Goal: Communication & Community: Answer question/provide support

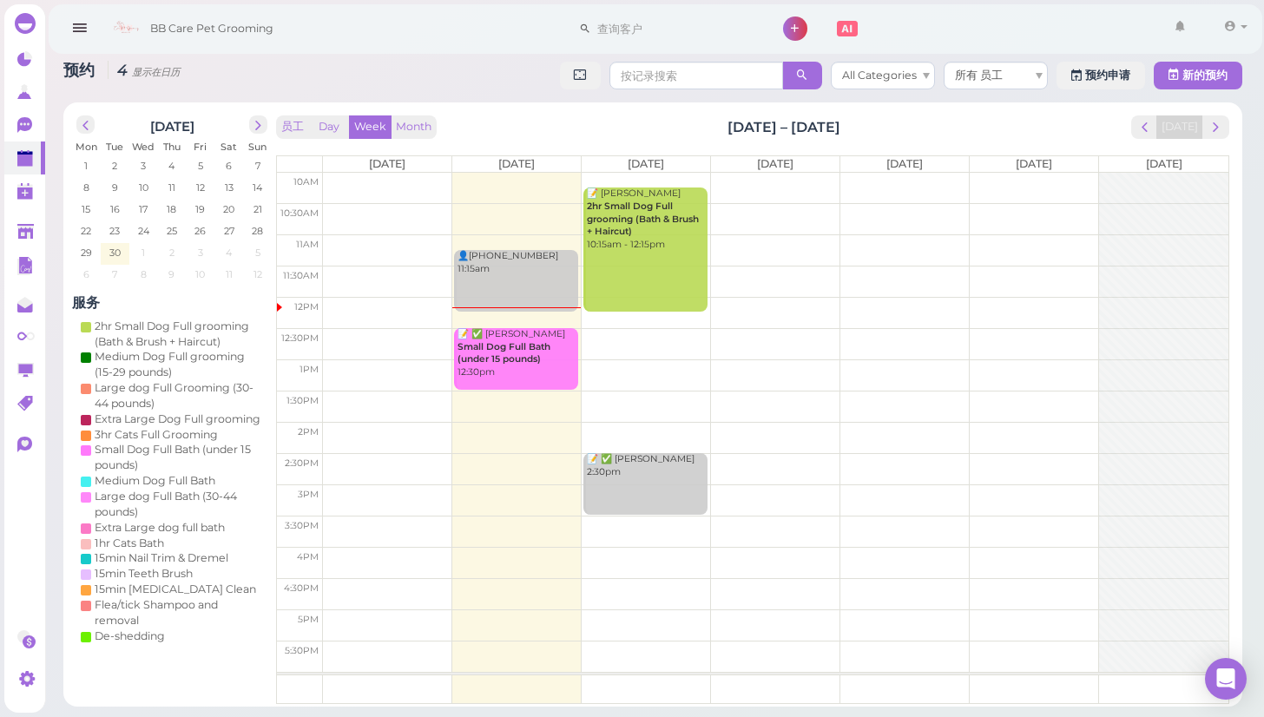
scroll to position [69, 0]
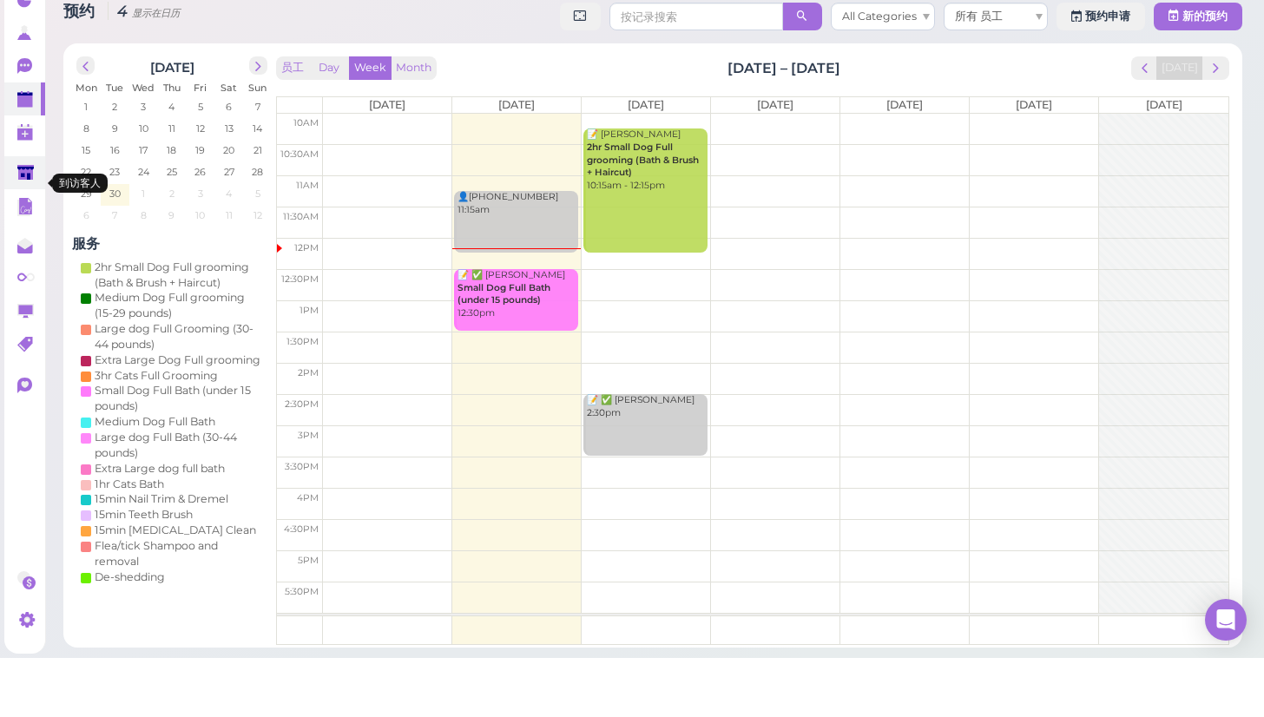
click at [21, 224] on polygon at bounding box center [25, 231] width 16 height 15
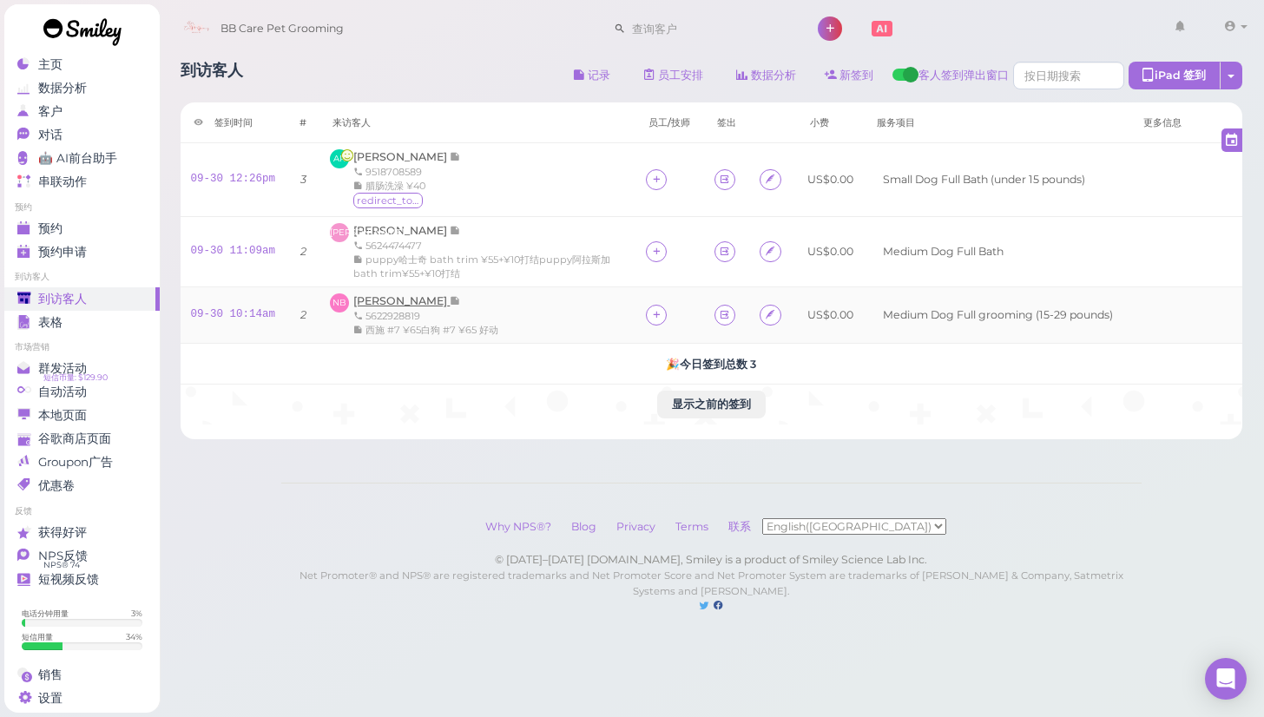
click at [379, 299] on span "[PERSON_NAME]" at bounding box center [401, 300] width 96 height 13
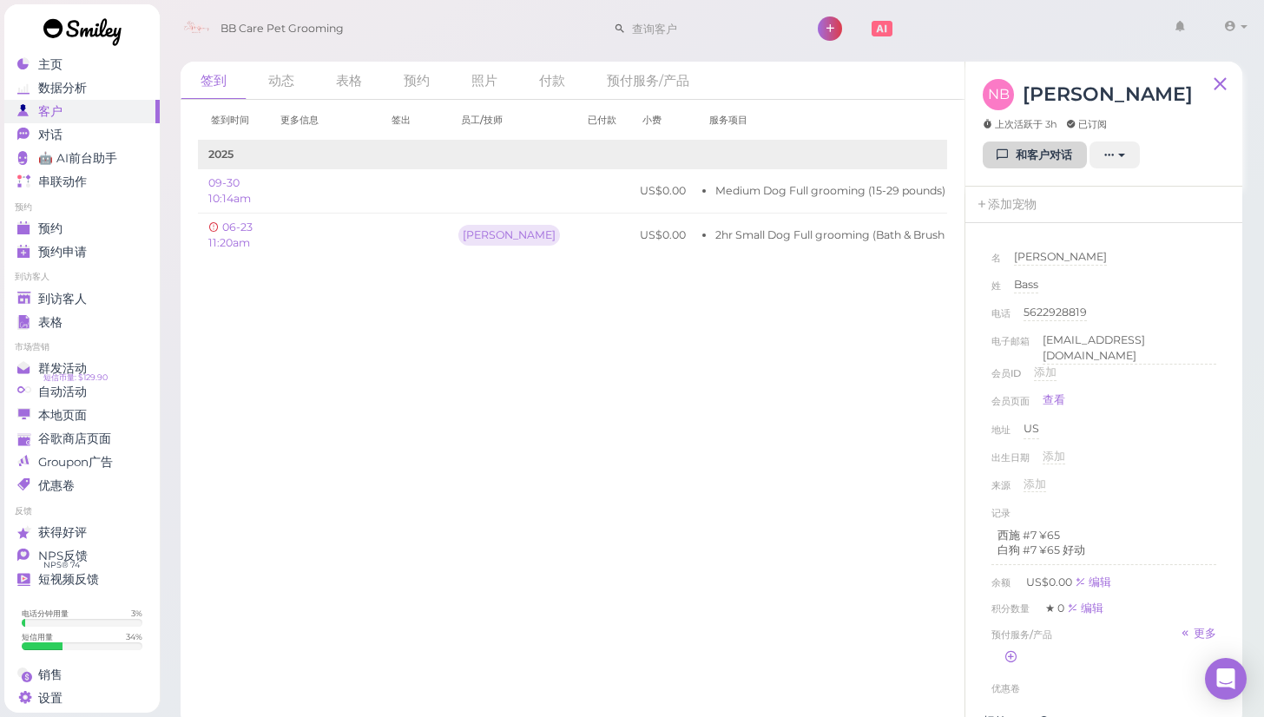
click at [1009, 164] on link "和客户对话" at bounding box center [1034, 155] width 104 height 28
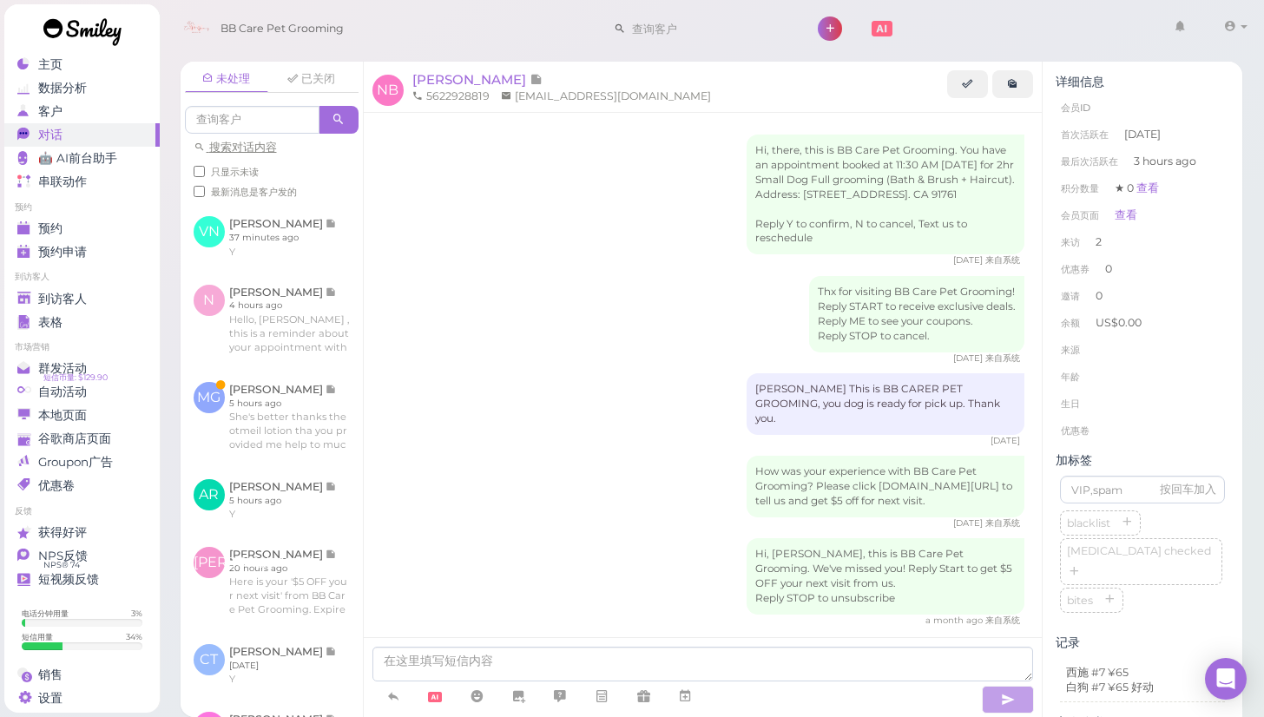
scroll to position [50, 0]
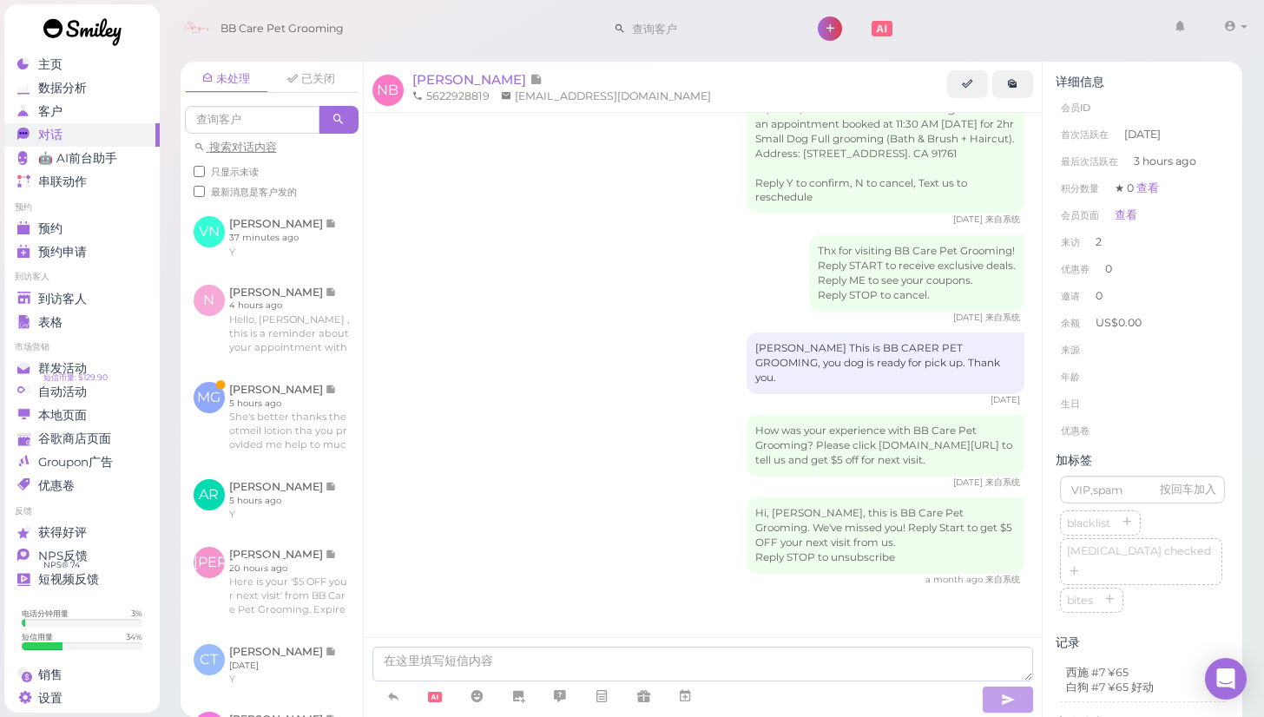
click at [470, 541] on div "Hi, [PERSON_NAME], this is BB Care Pet Grooming. We've missed you! Reply Start …" at bounding box center [703, 541] width 644 height 89
click at [1160, 399] on li "生日" at bounding box center [1142, 404] width 174 height 28
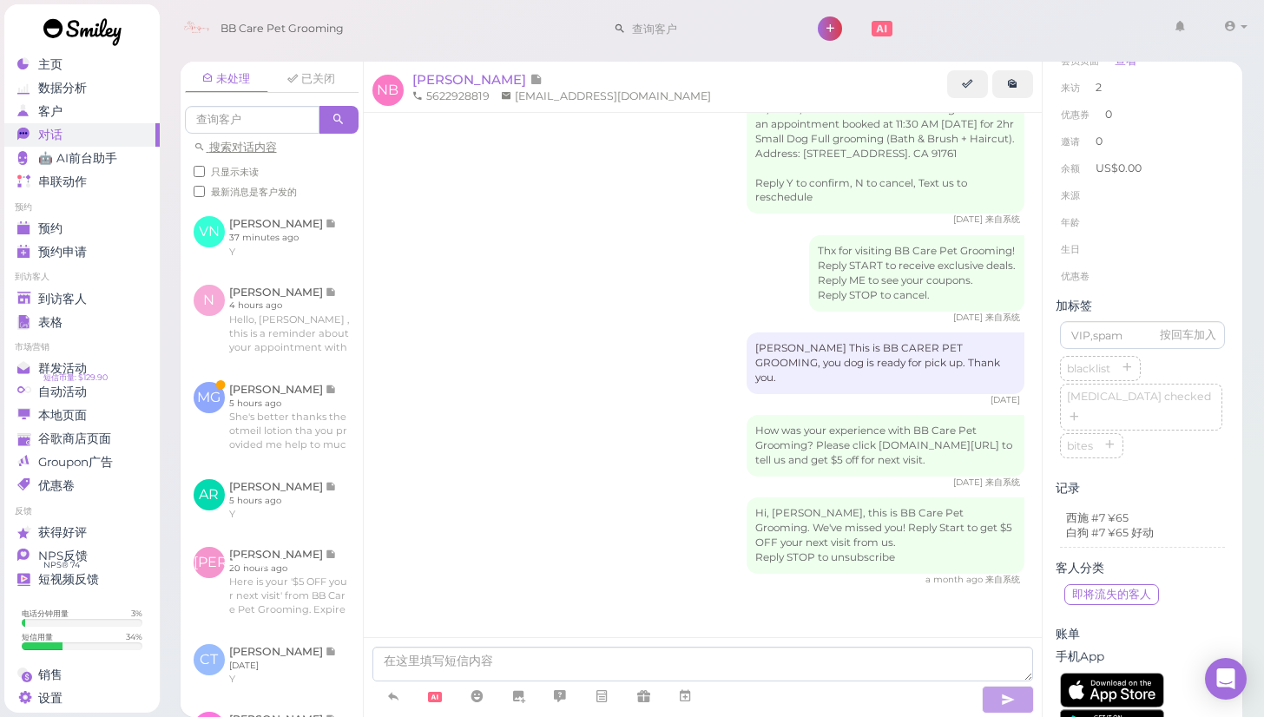
scroll to position [159, 0]
click at [691, 550] on div "Hi, [PERSON_NAME], this is BB Care Pet Grooming. We've missed you! Reply Start …" at bounding box center [703, 541] width 644 height 89
click at [173, 529] on div "未处理 已关闭 搜索对话内容 只显示未读 最新消息是客户发的 VN [PERSON_NAME] 37 minutes ago Y" at bounding box center [712, 383] width 1106 height 668
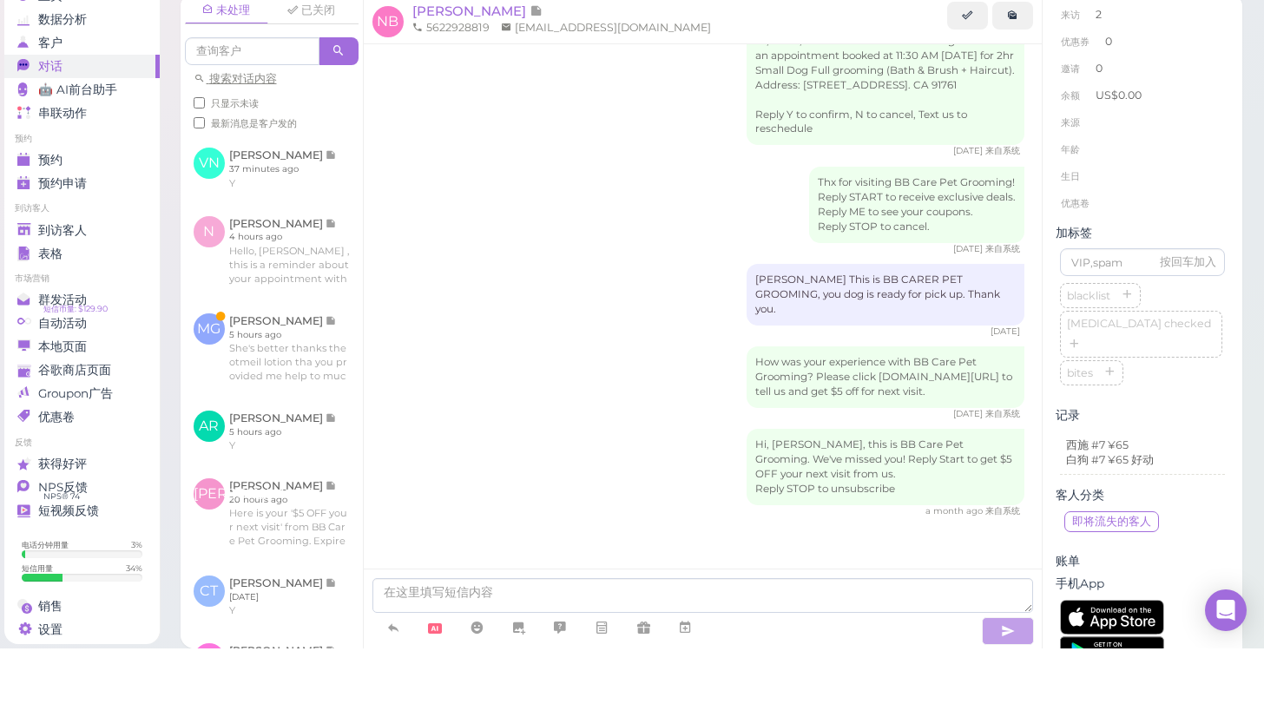
scroll to position [10, 0]
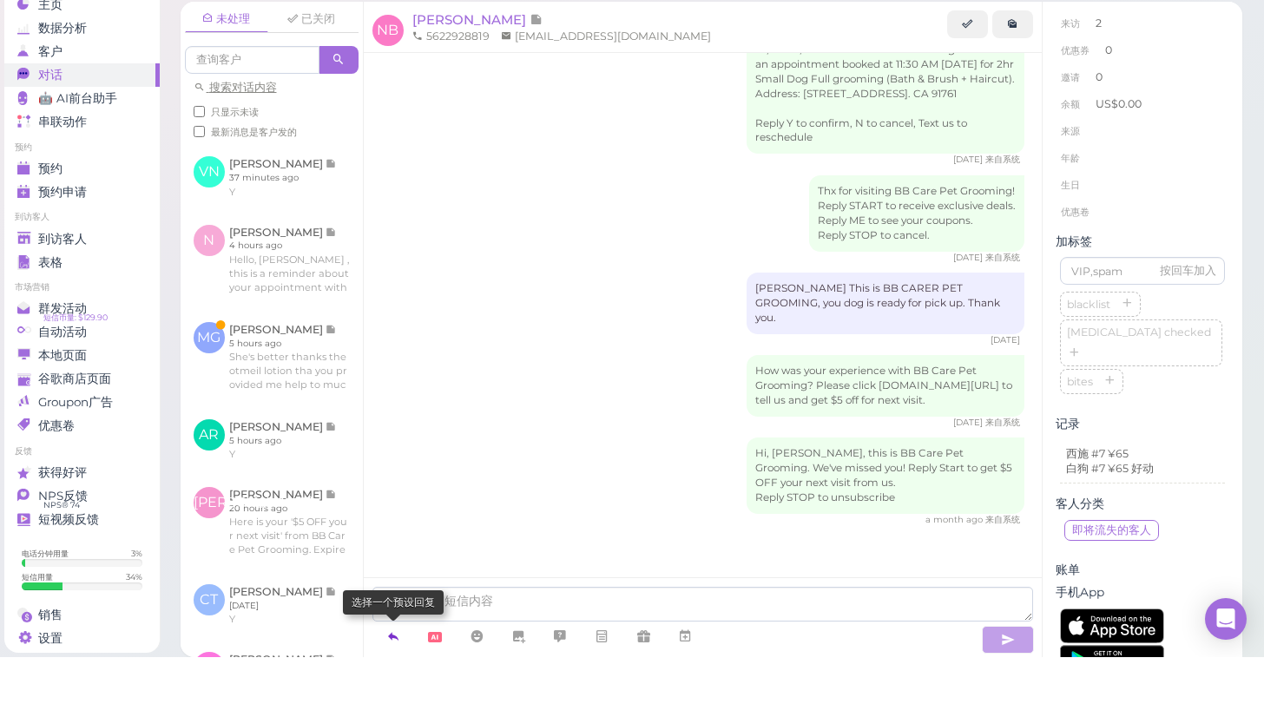
click at [396, 687] on icon at bounding box center [393, 695] width 14 height 17
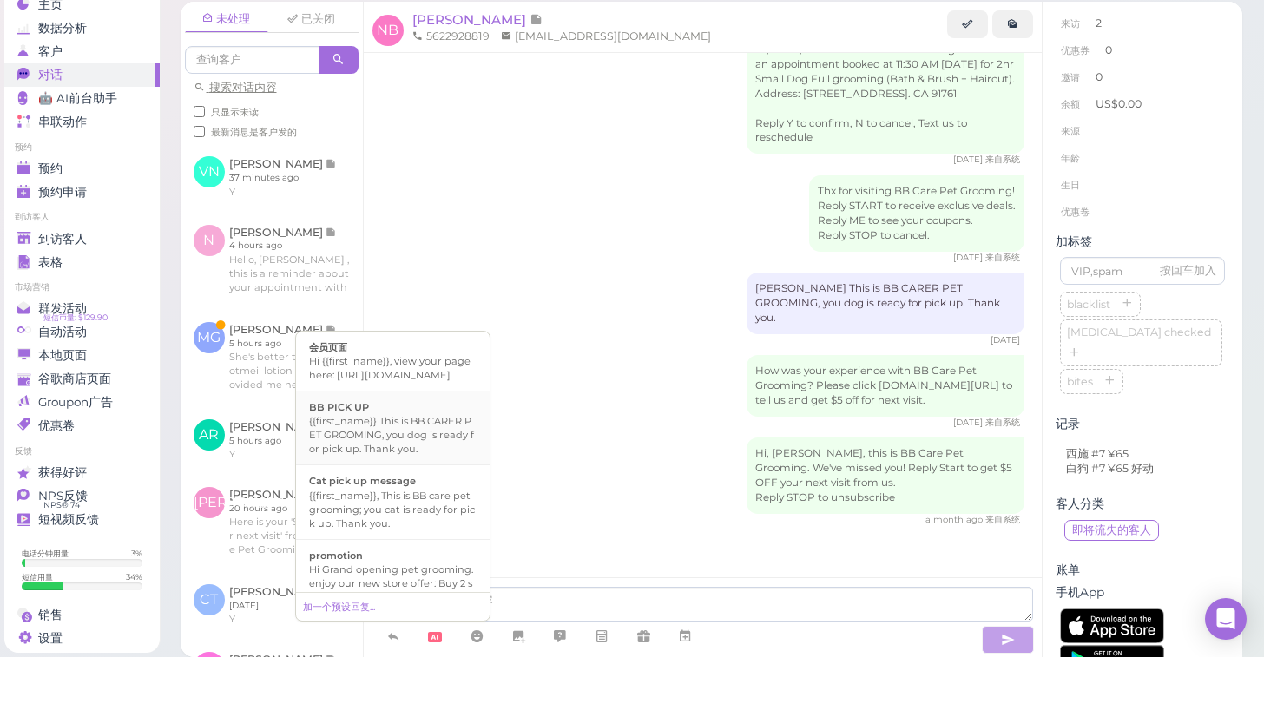
click at [398, 474] on div "{{first_name}} This is BB CARER PET GROOMING, you dog is ready for pick up. Tha…" at bounding box center [392, 495] width 167 height 42
type textarea "{{first_name}} This is BB CARER PET GROOMING, you dog is ready for pick up. Tha…"
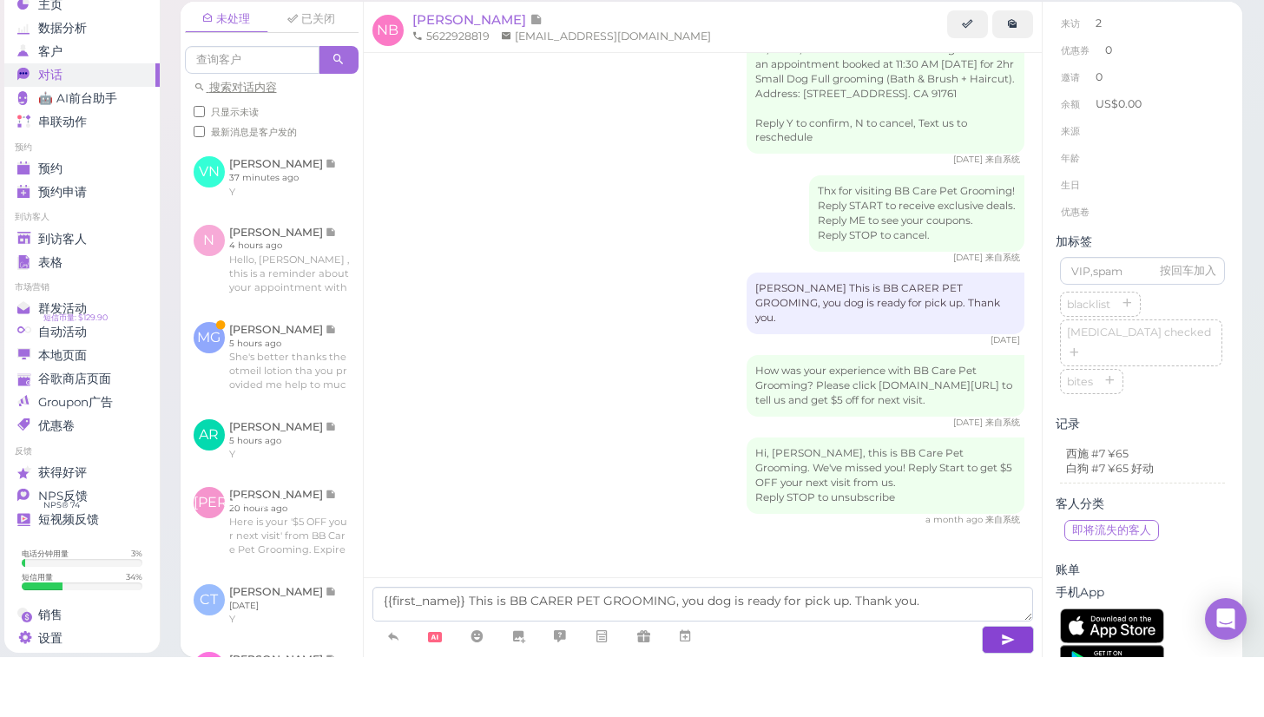
click at [1007, 691] on icon "button" at bounding box center [1008, 699] width 14 height 17
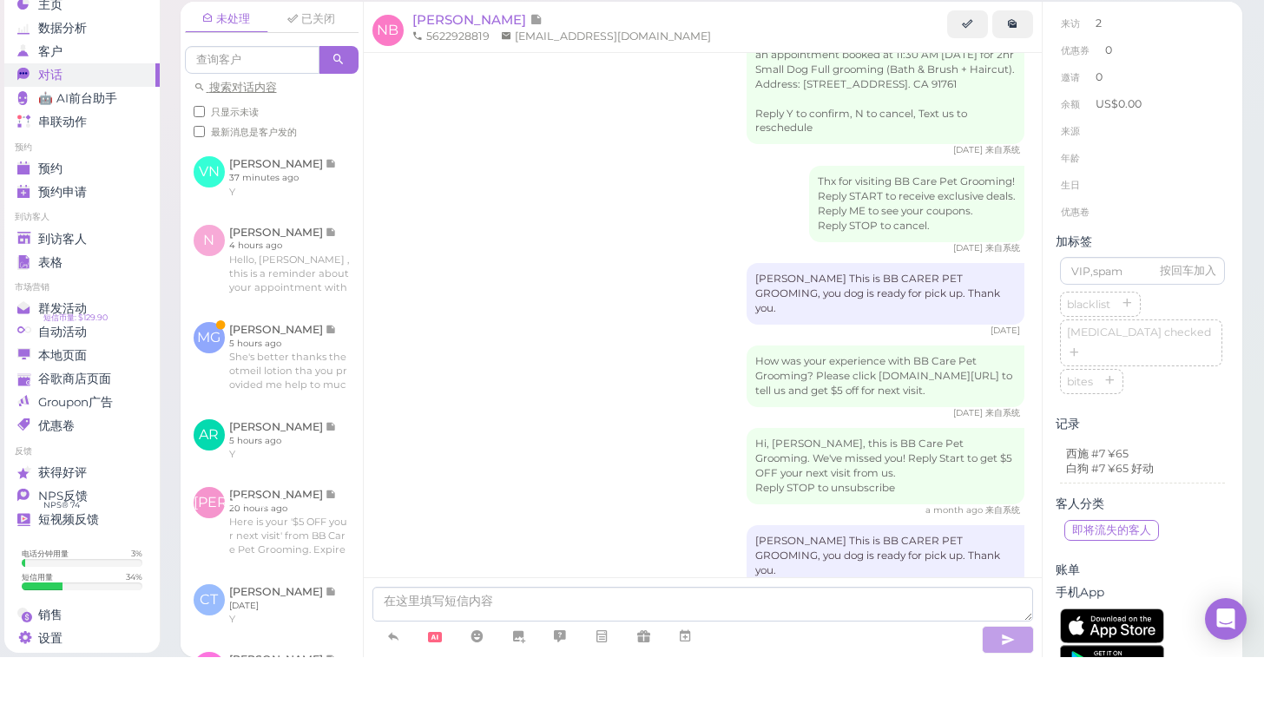
scroll to position [104, 0]
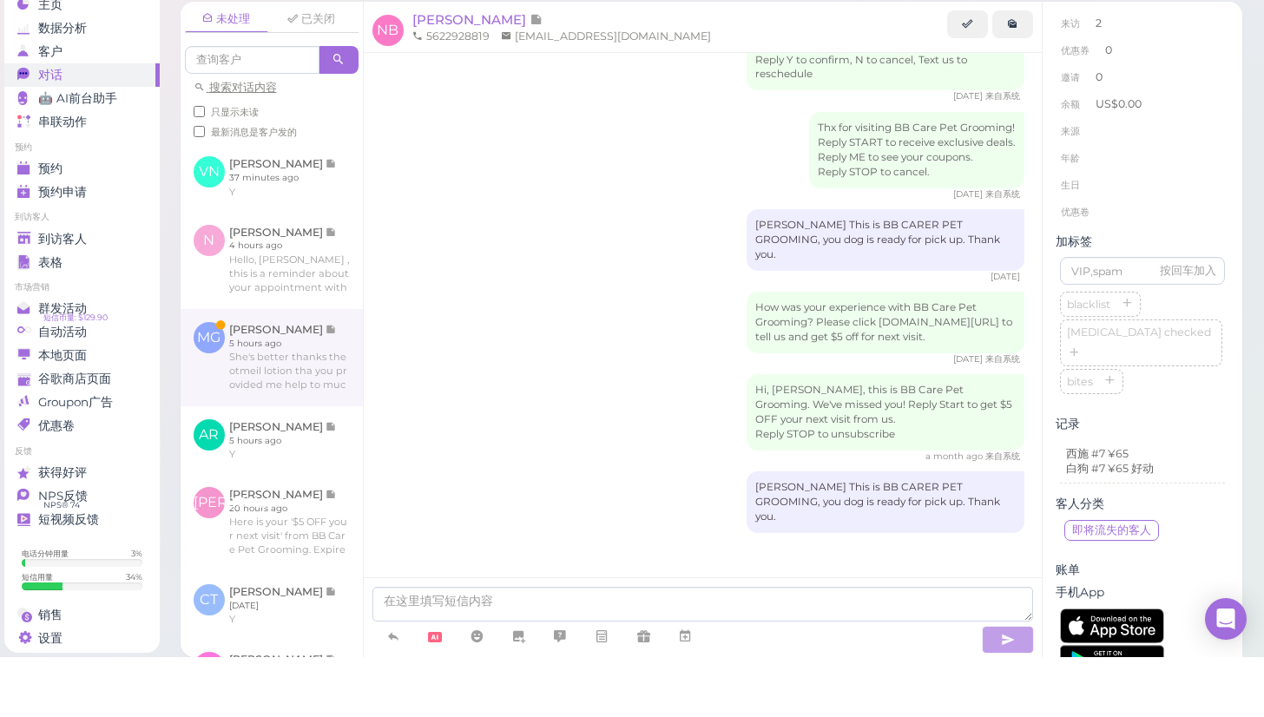
click at [309, 369] on link at bounding box center [272, 417] width 182 height 97
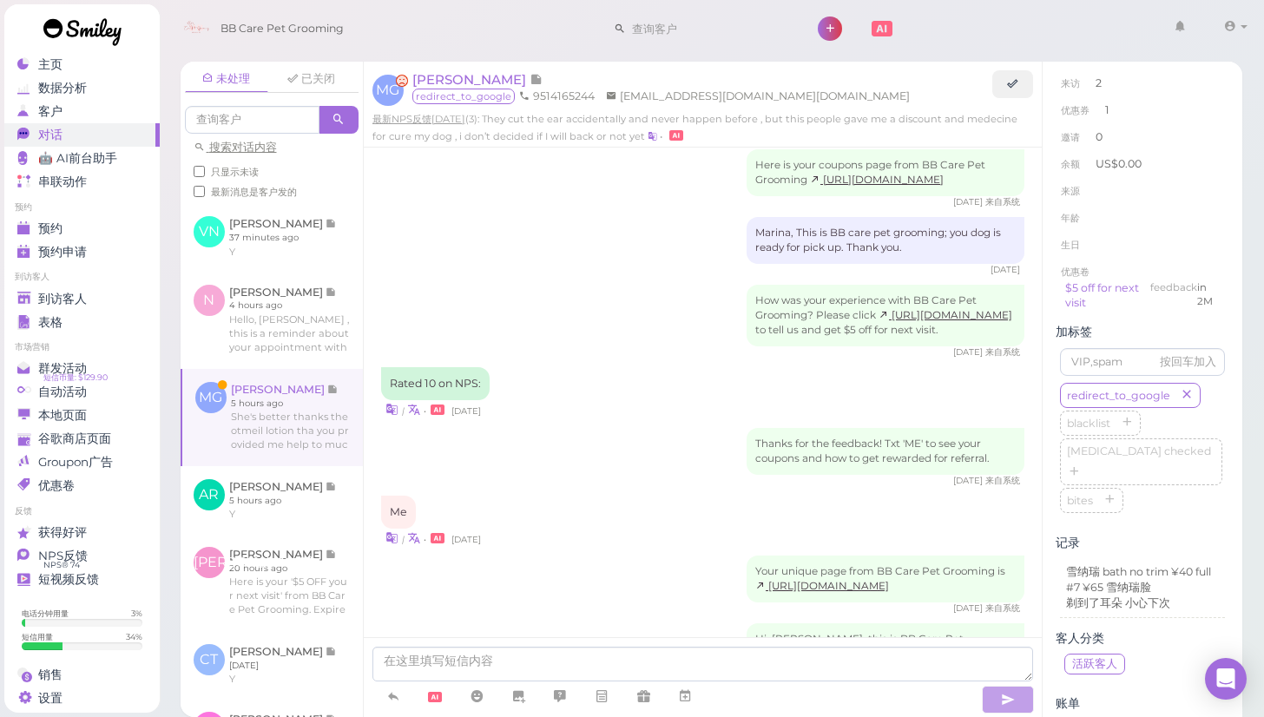
scroll to position [2020, 0]
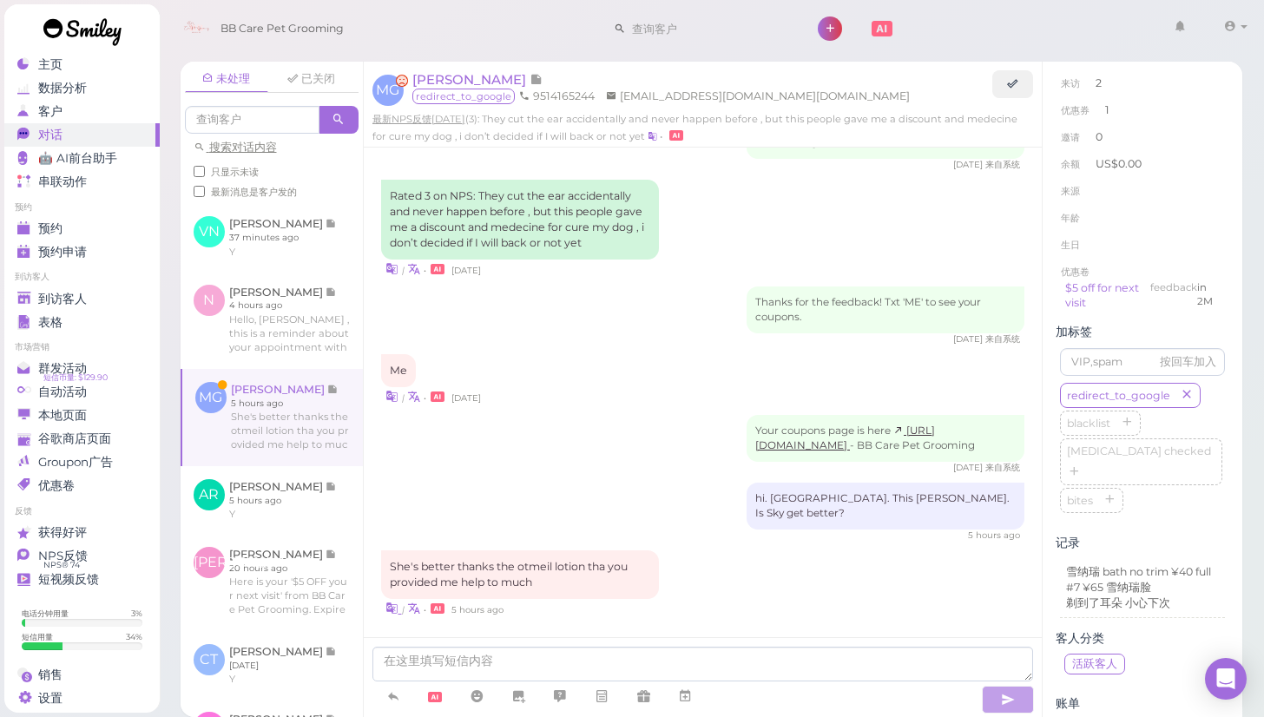
click at [396, 609] on icon at bounding box center [391, 608] width 13 height 16
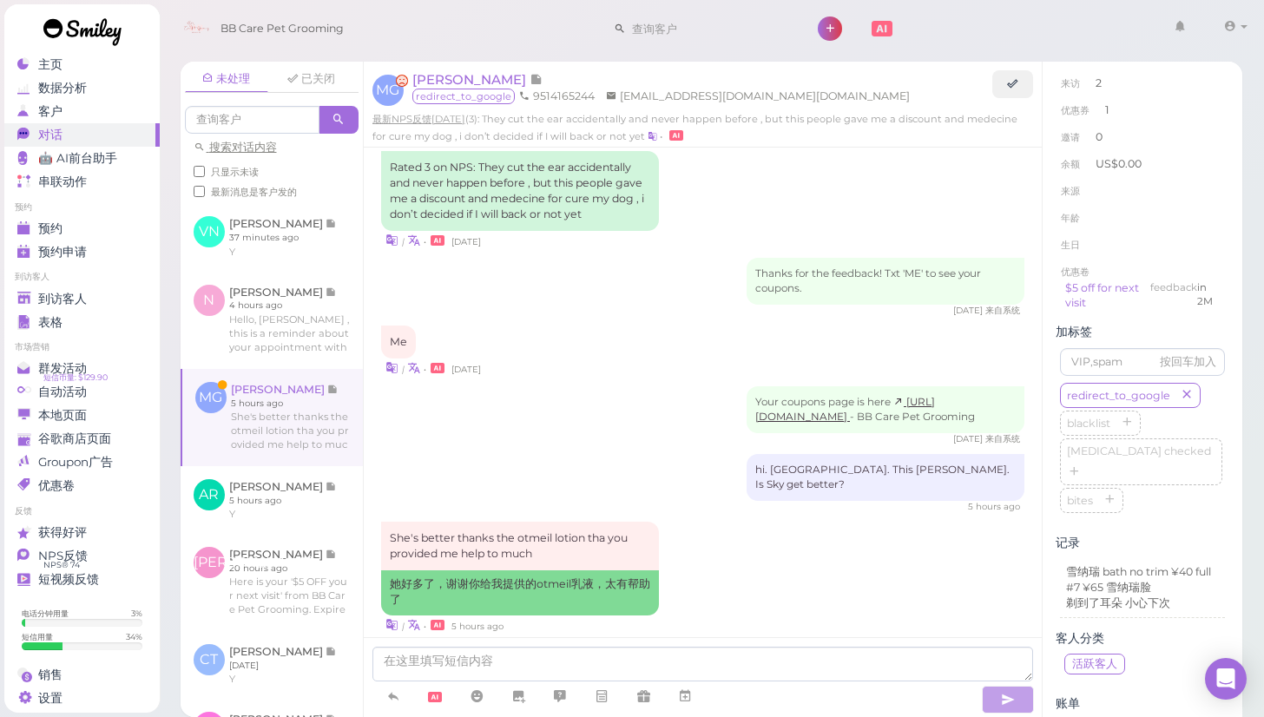
click at [531, 445] on div "Your coupons page is here [URL][DOMAIN_NAME] - BB Care Pet Grooming [DATE] 来自系统" at bounding box center [703, 415] width 644 height 59
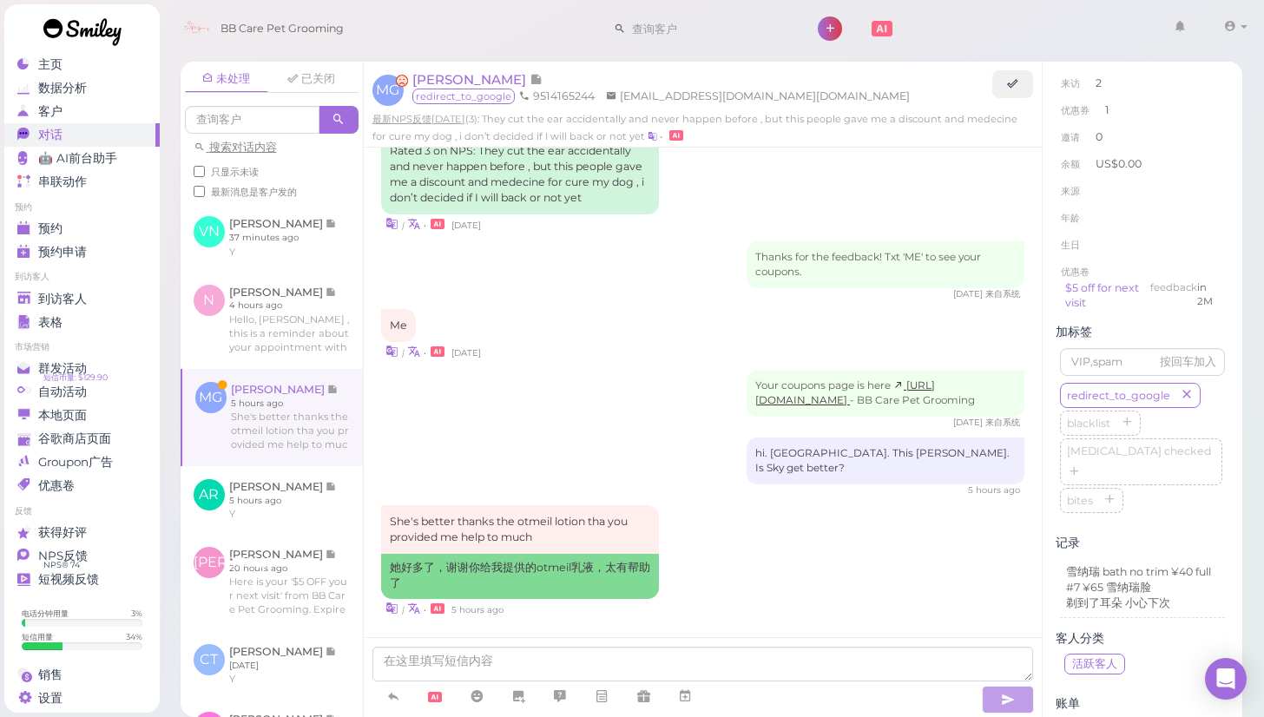
scroll to position [2065, 0]
click at [1007, 531] on div "She's better thanks the otmeil lotion tha you provided me help to much 她好多了，谢谢你…" at bounding box center [703, 561] width 644 height 113
click at [1259, 497] on div "未处理 已关闭 搜索对话内容 只显示未读 最新消息是客户发的 VN [PERSON_NAME] 37 minutes ago Y" at bounding box center [712, 383] width 1106 height 668
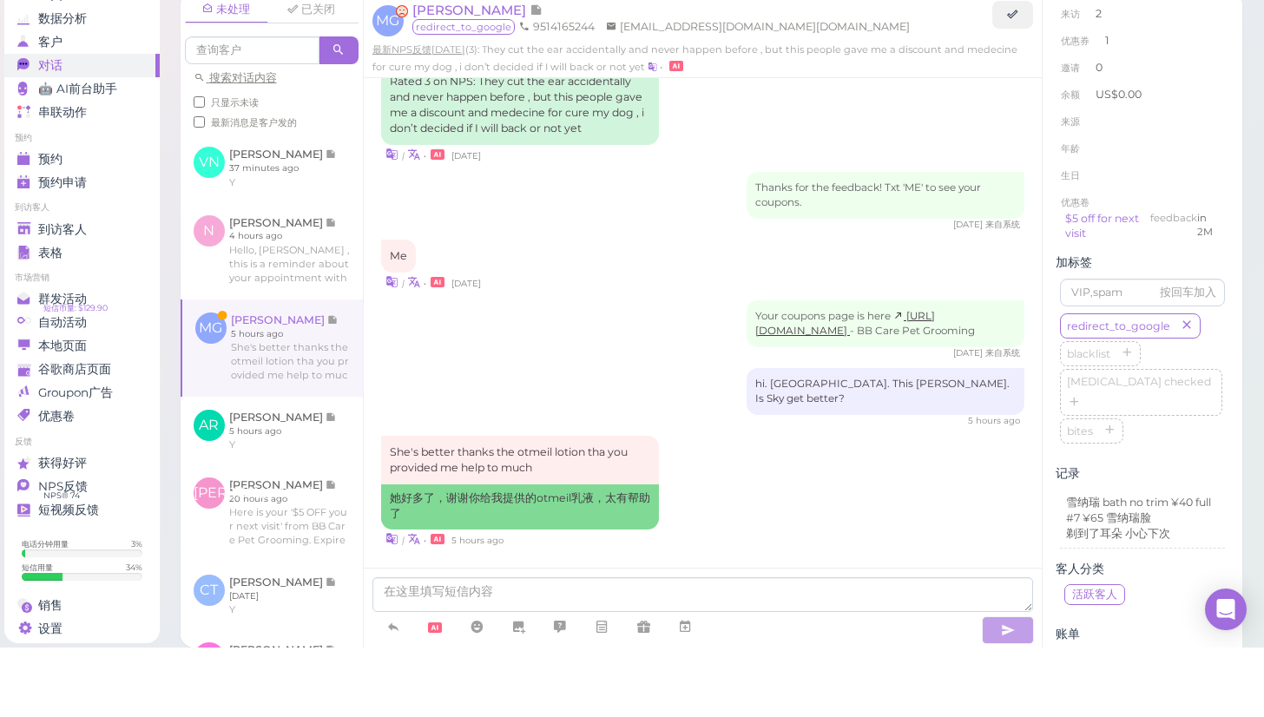
scroll to position [10, 0]
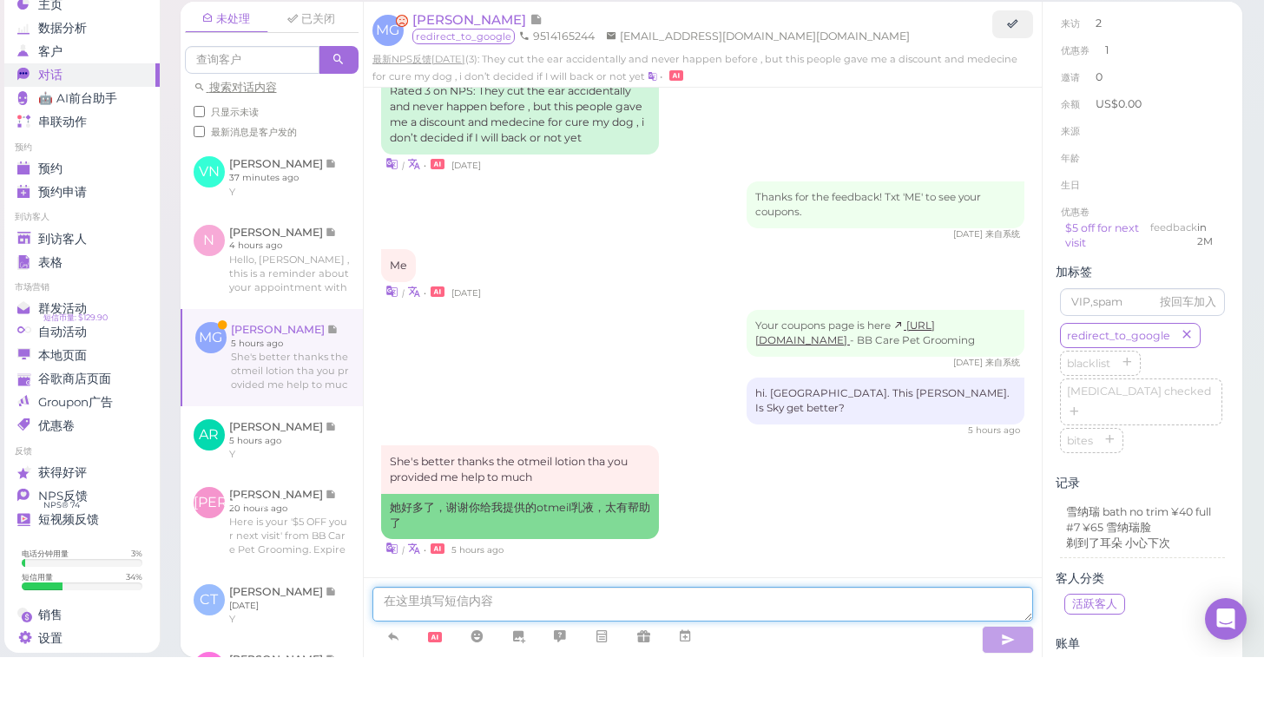
click at [826, 647] on textarea at bounding box center [702, 664] width 661 height 35
type textarea "o"
type textarea "okay. thank you for responding me. is nice to hear she's better."
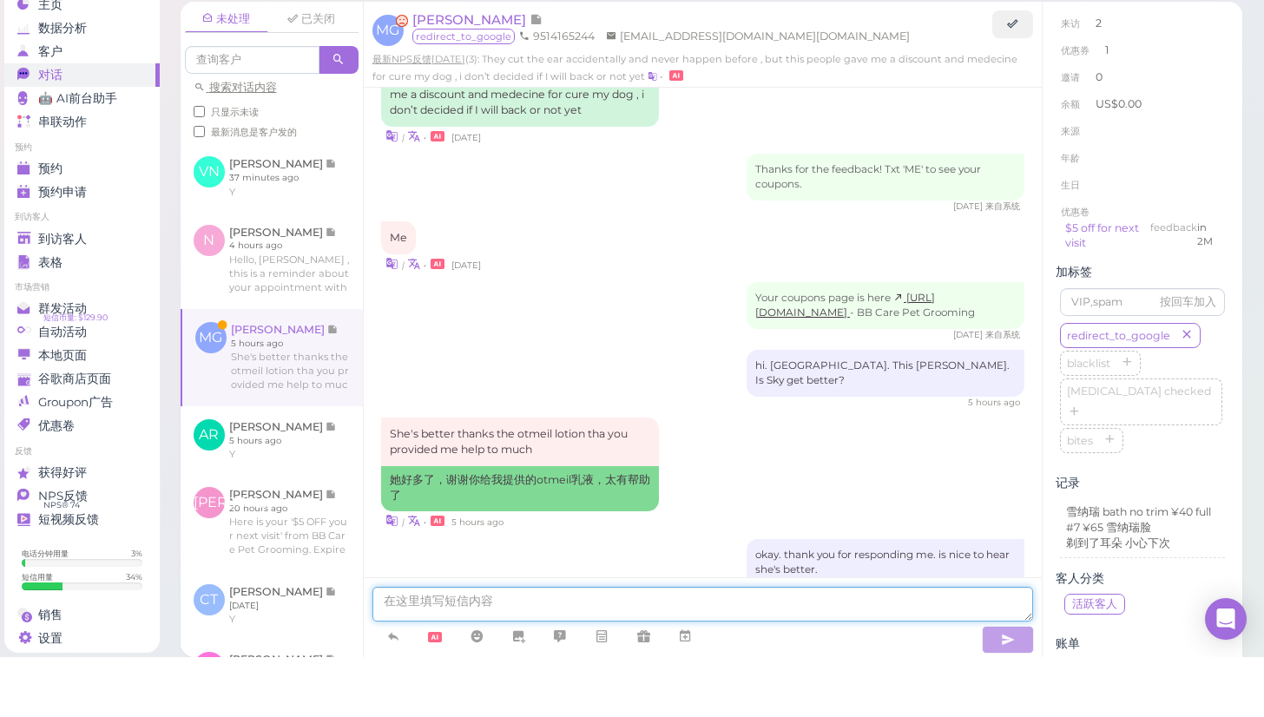
scroll to position [2118, 0]
